Goal: Task Accomplishment & Management: Use online tool/utility

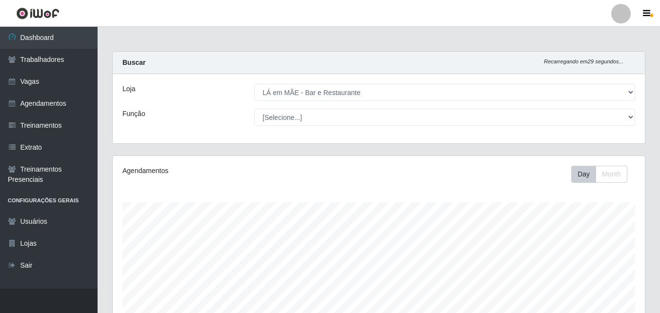
select select "265"
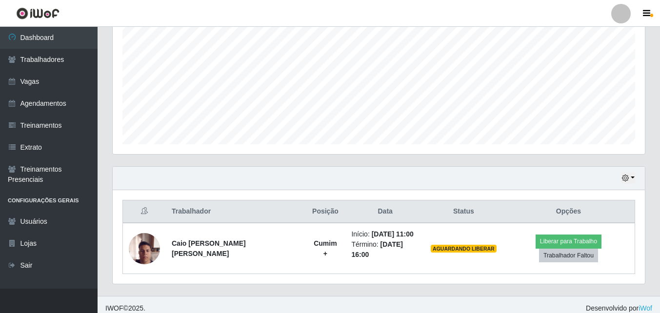
scroll to position [202, 532]
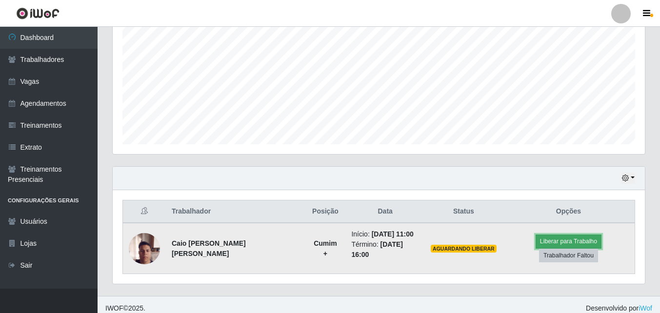
click at [535, 248] on button "Liberar para Trabalho" at bounding box center [568, 242] width 66 height 14
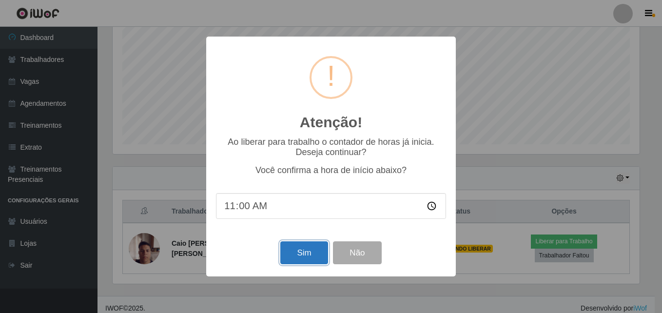
click at [288, 259] on button "Sim" at bounding box center [303, 252] width 47 height 23
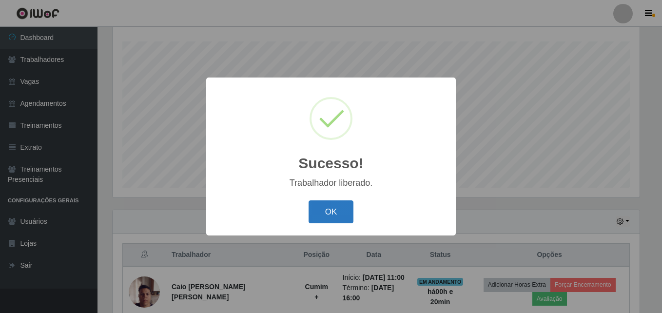
click at [331, 213] on button "OK" at bounding box center [331, 211] width 45 height 23
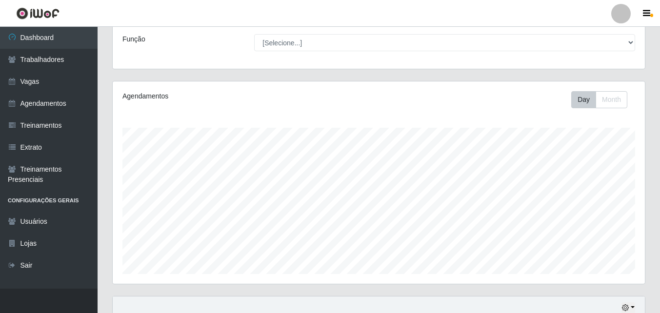
scroll to position [65, 0]
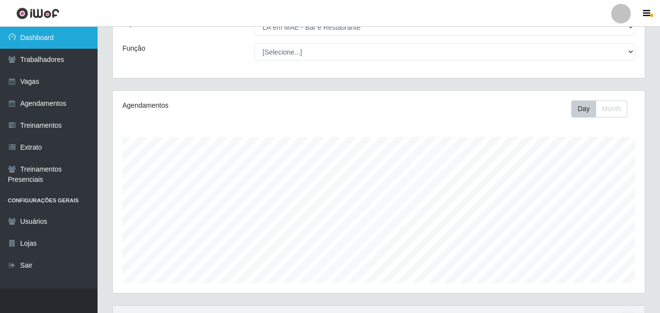
click at [32, 36] on link "Dashboard" at bounding box center [49, 38] width 98 height 22
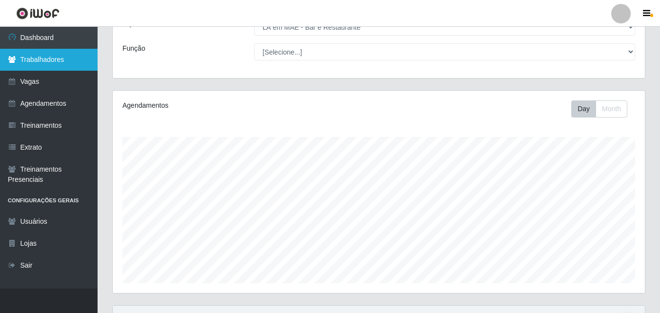
click at [39, 62] on link "Trabalhadores" at bounding box center [49, 60] width 98 height 22
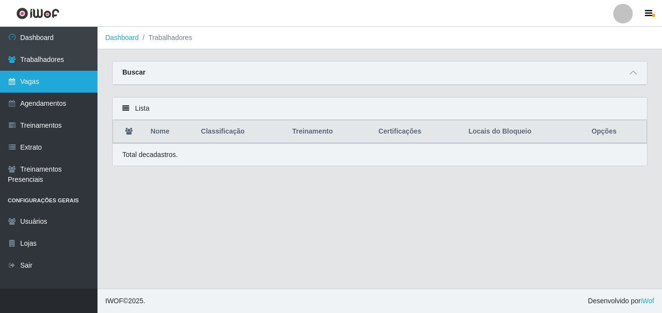
click at [24, 79] on link "Vagas" at bounding box center [49, 82] width 98 height 22
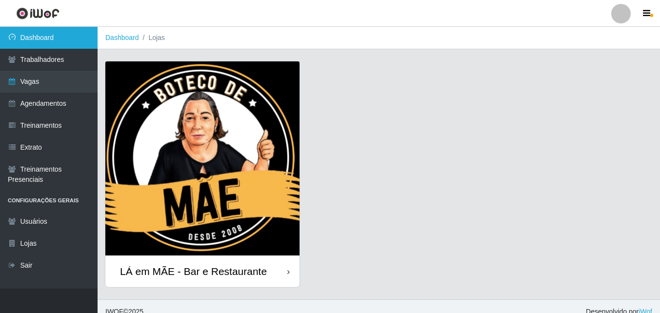
click at [38, 42] on link "Dashboard" at bounding box center [49, 38] width 98 height 22
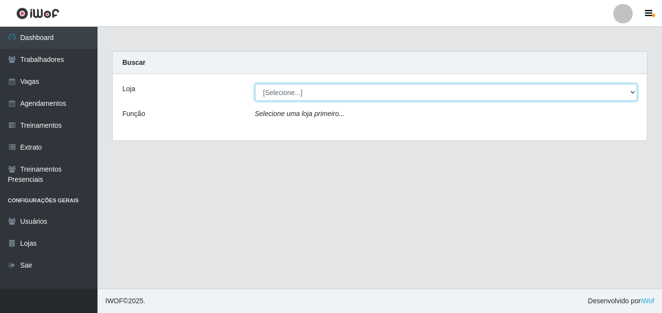
click at [259, 96] on select "[Selecione...] LÁ em MÃE - Bar e Restaurante" at bounding box center [446, 92] width 383 height 17
select select "265"
click at [255, 84] on select "[Selecione...] LÁ em MÃE - Bar e Restaurante" at bounding box center [446, 92] width 383 height 17
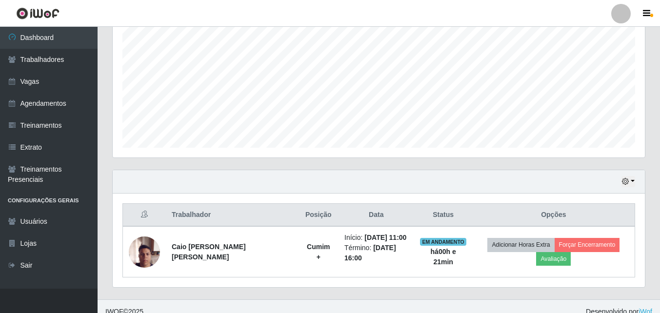
scroll to position [212, 0]
